Goal: Information Seeking & Learning: Learn about a topic

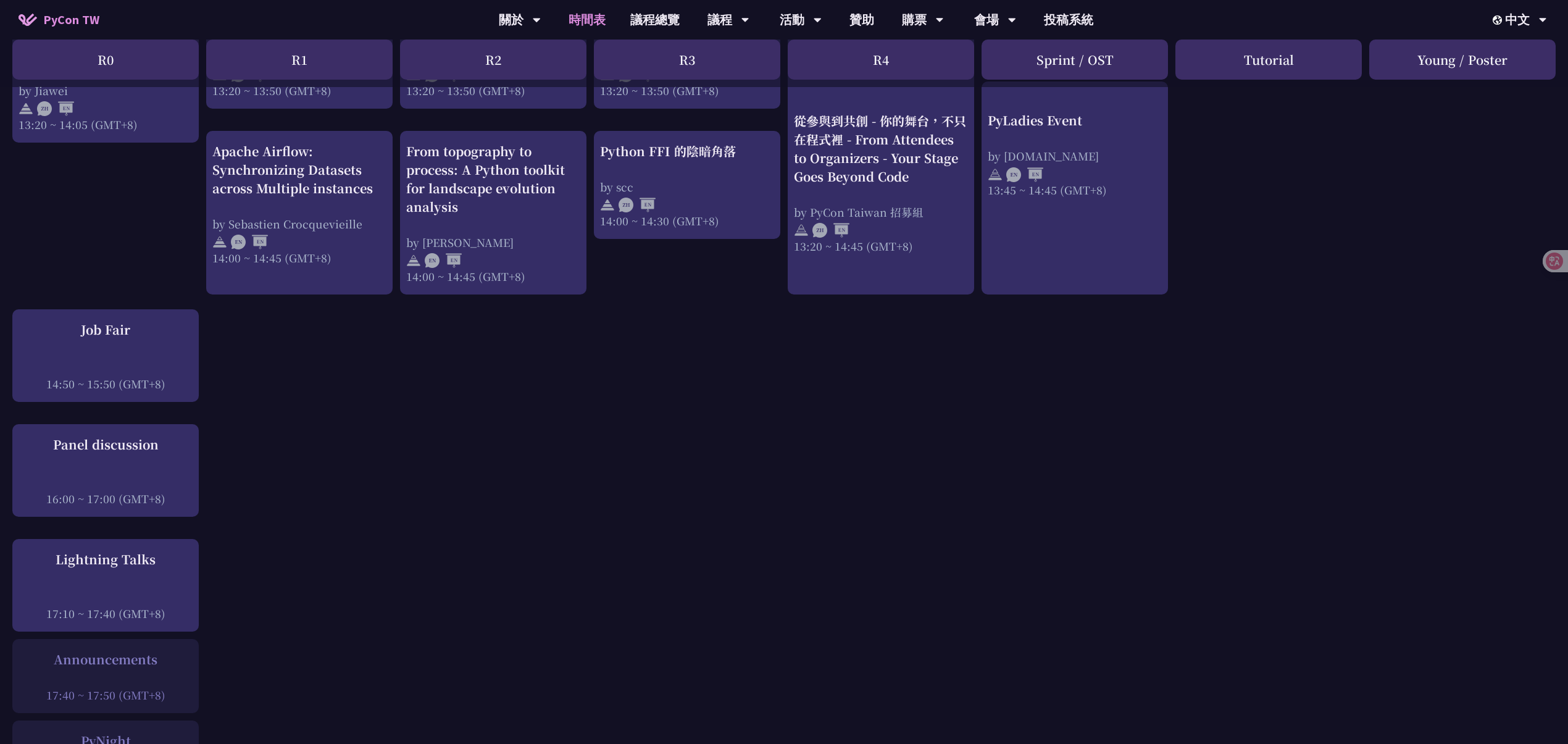
scroll to position [1207, 12]
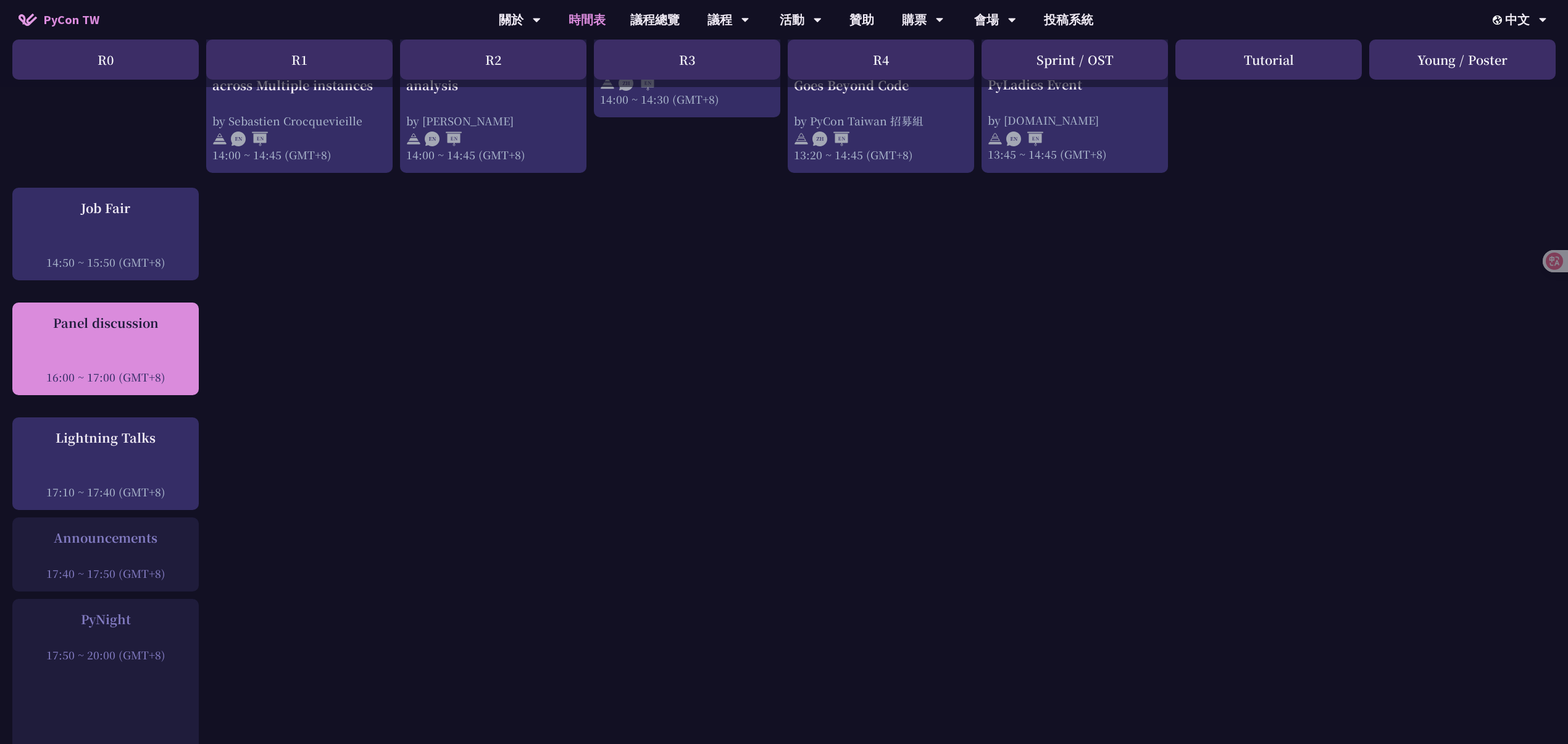
click at [78, 322] on div "Panel discussion 16:00 ~ 17:00 (GMT+8)" at bounding box center [105, 348] width 174 height 71
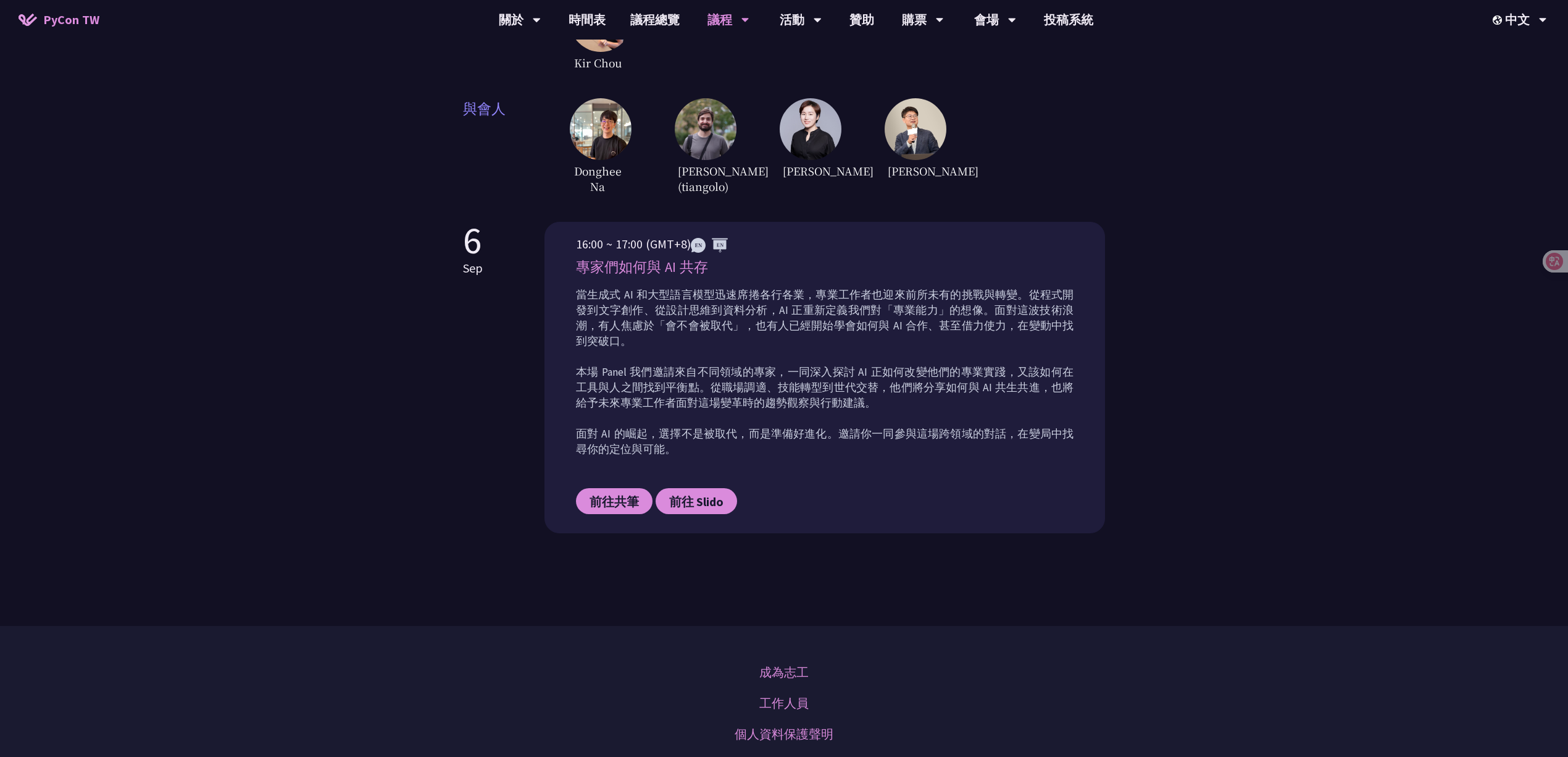
scroll to position [382, 0]
click at [792, 125] on img at bounding box center [810, 128] width 62 height 62
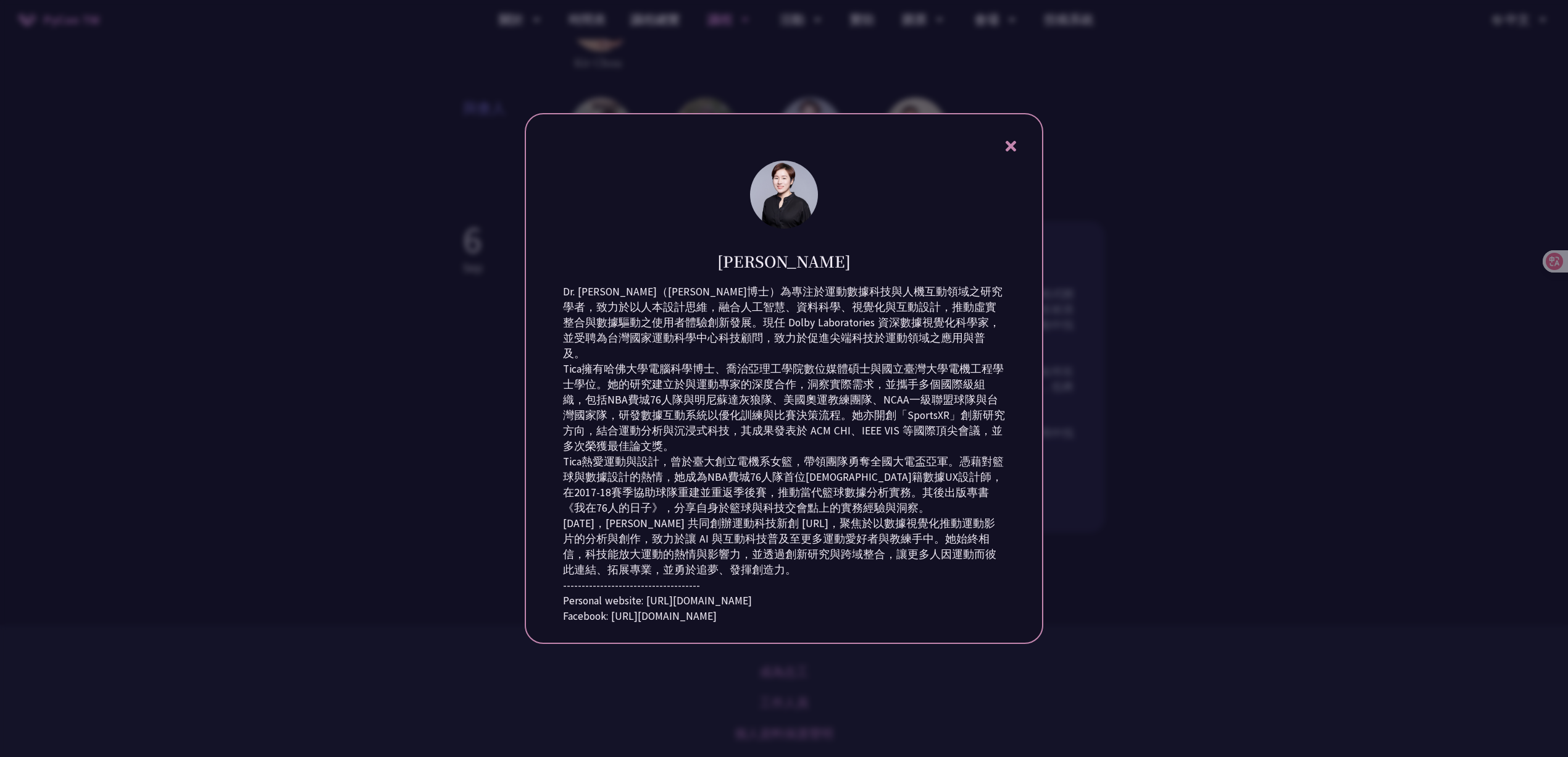
click at [50, 461] on div at bounding box center [784, 378] width 1568 height 757
